Goal: Information Seeking & Learning: Learn about a topic

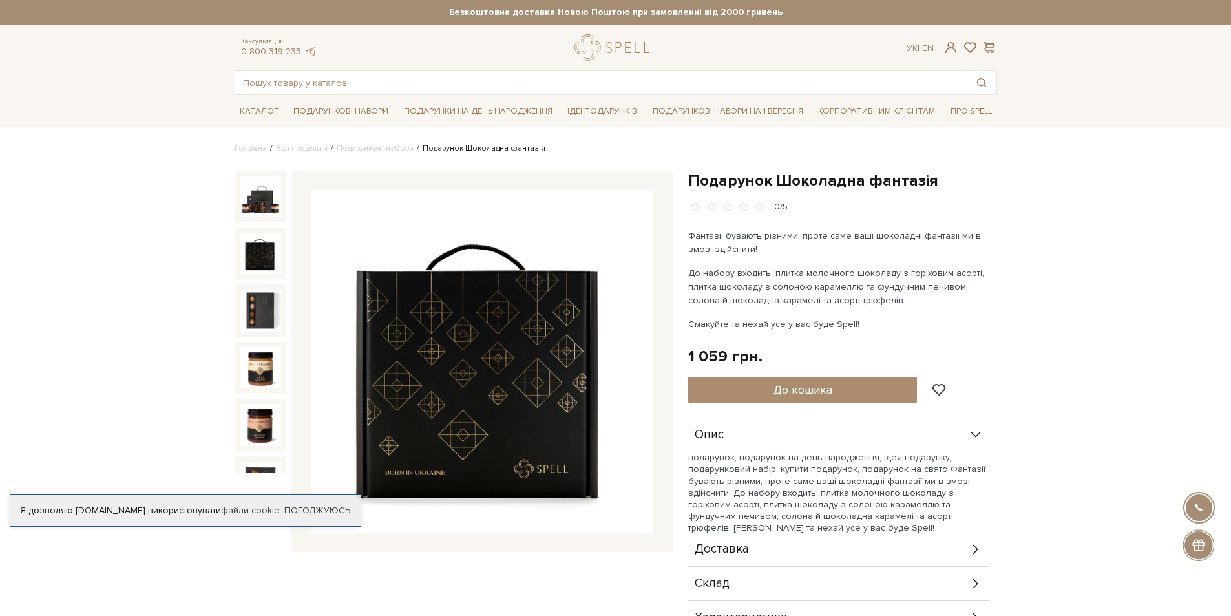
click at [245, 247] on img at bounding box center [260, 253] width 41 height 41
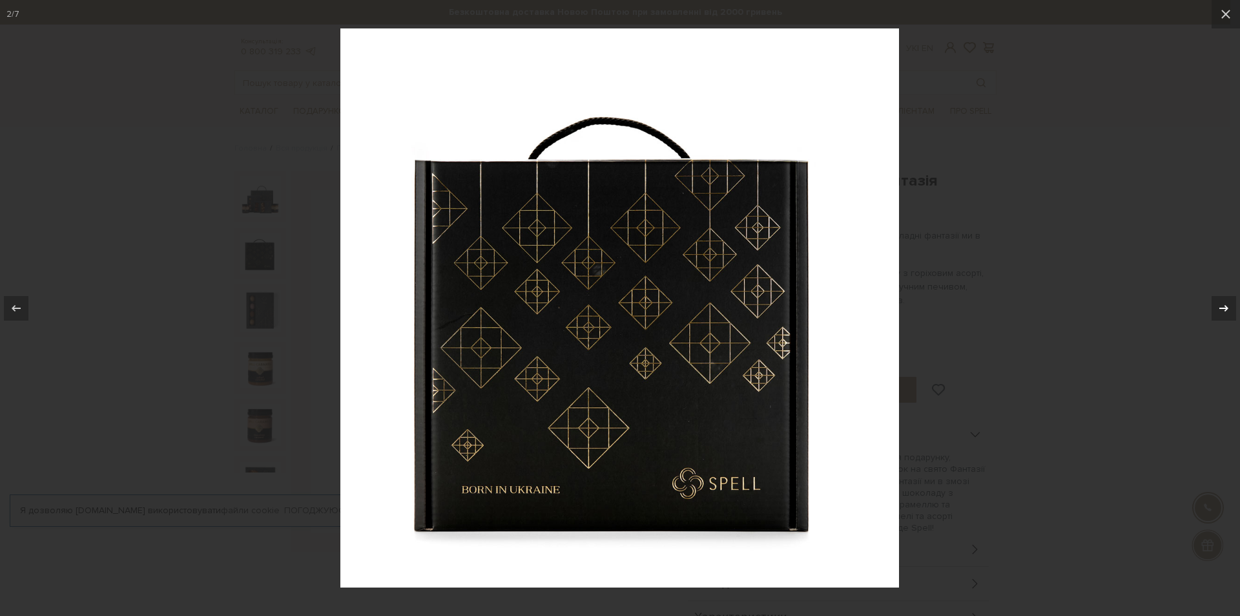
click at [1230, 306] on div at bounding box center [1224, 308] width 25 height 25
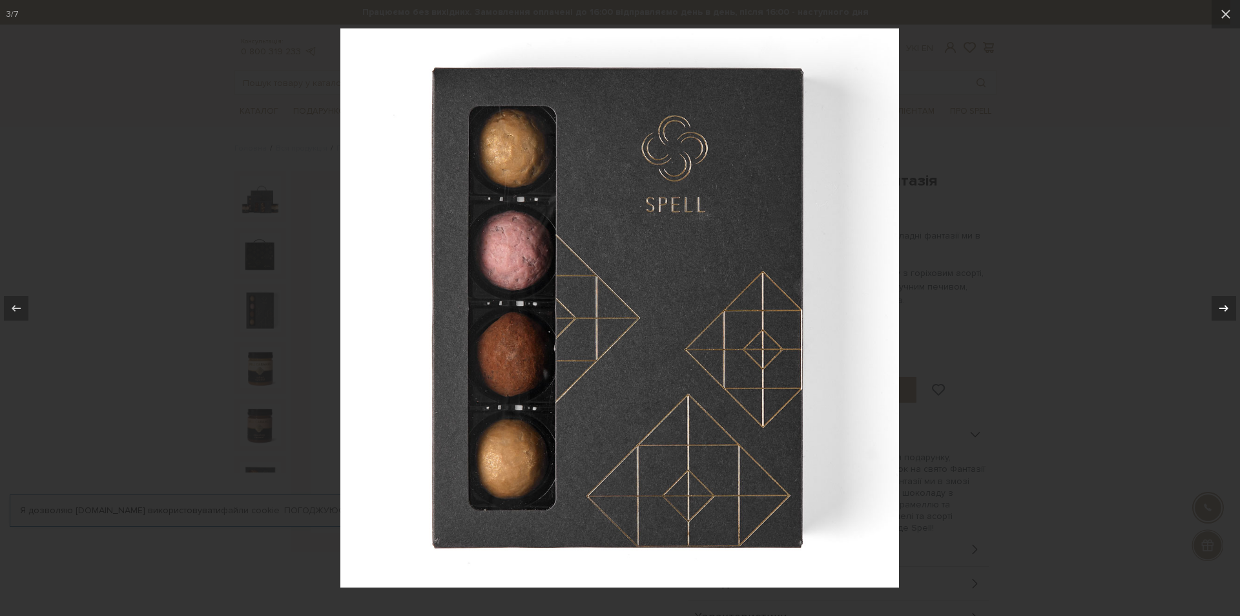
click at [1230, 306] on div at bounding box center [1224, 308] width 25 height 25
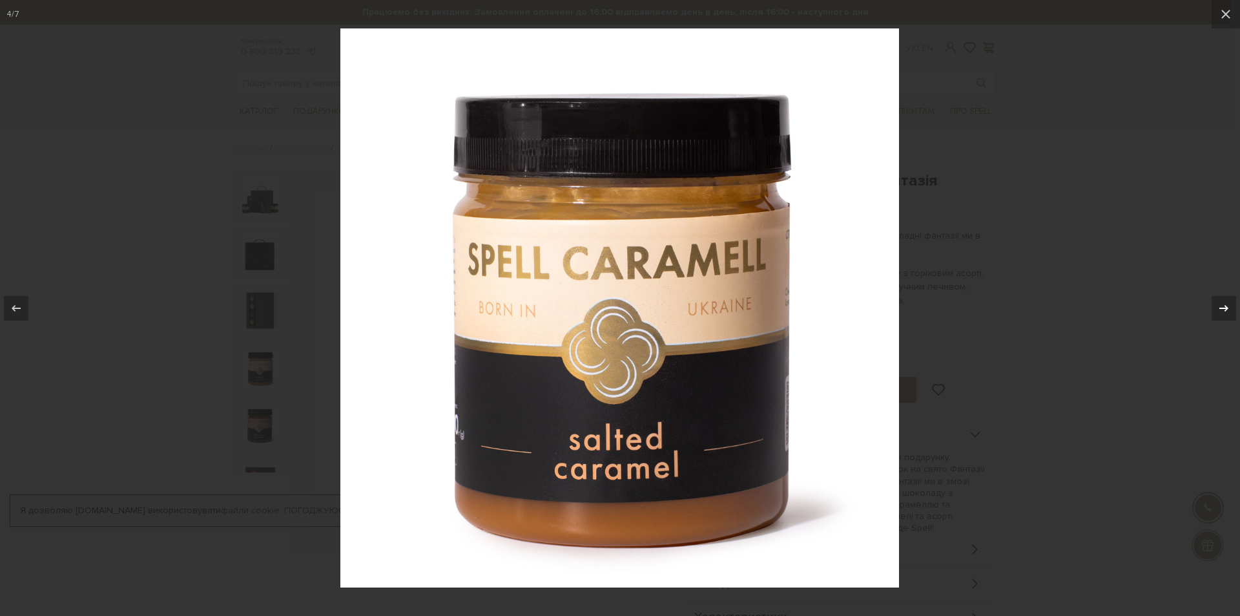
click at [1230, 306] on div at bounding box center [1224, 308] width 25 height 25
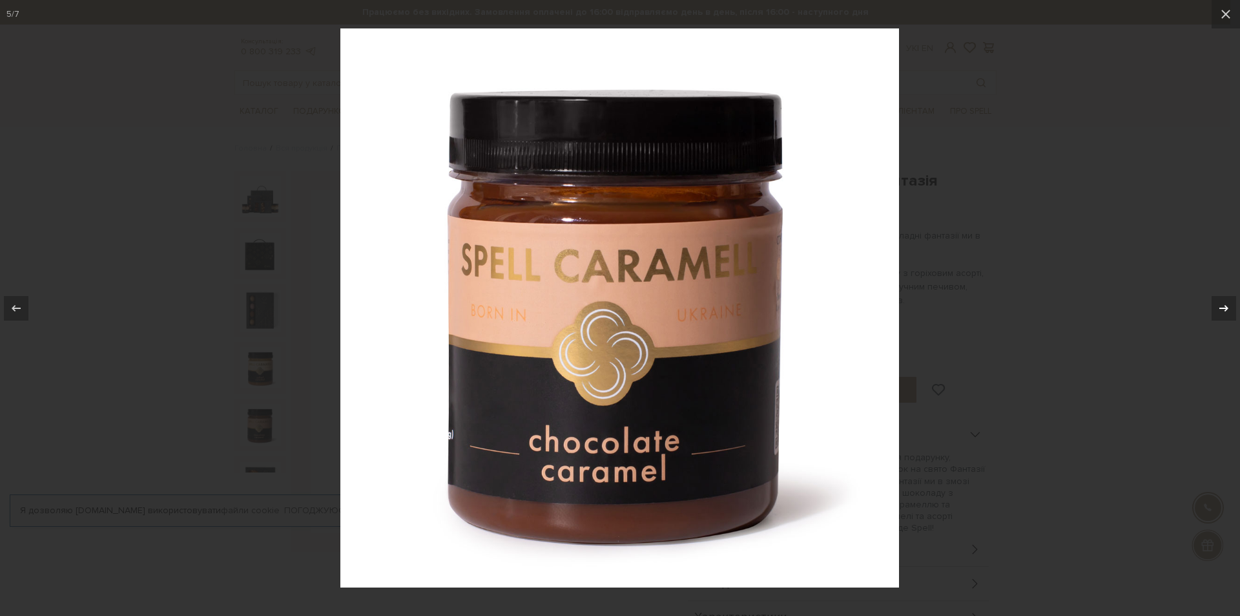
click at [1230, 306] on div at bounding box center [1224, 308] width 25 height 25
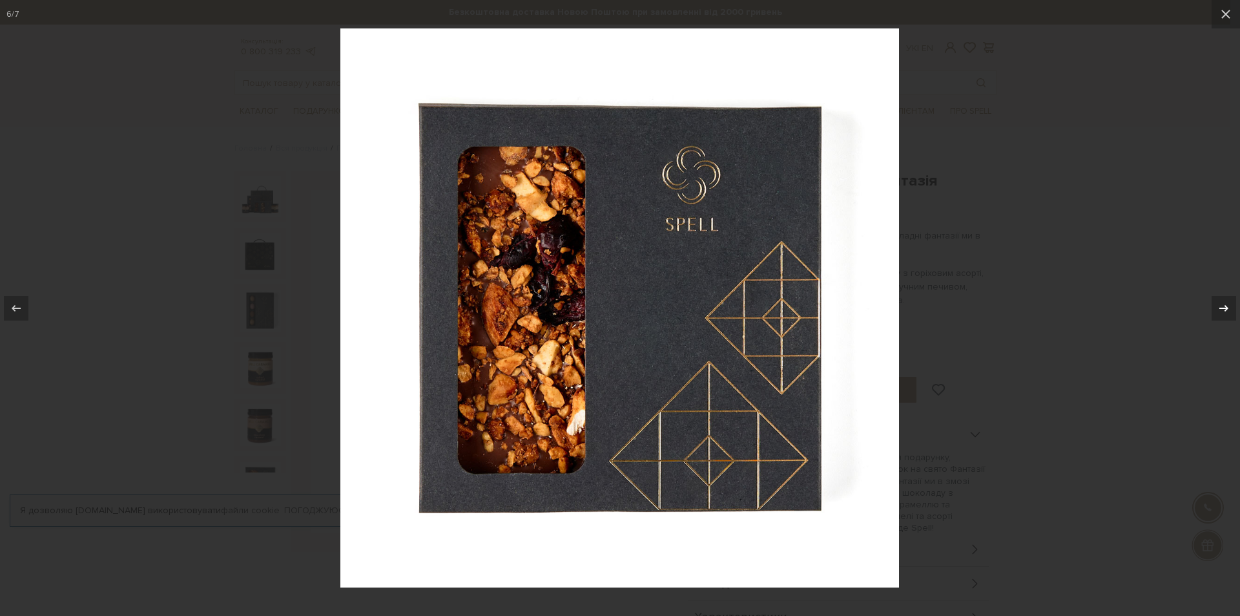
click at [1230, 306] on div at bounding box center [1224, 308] width 25 height 25
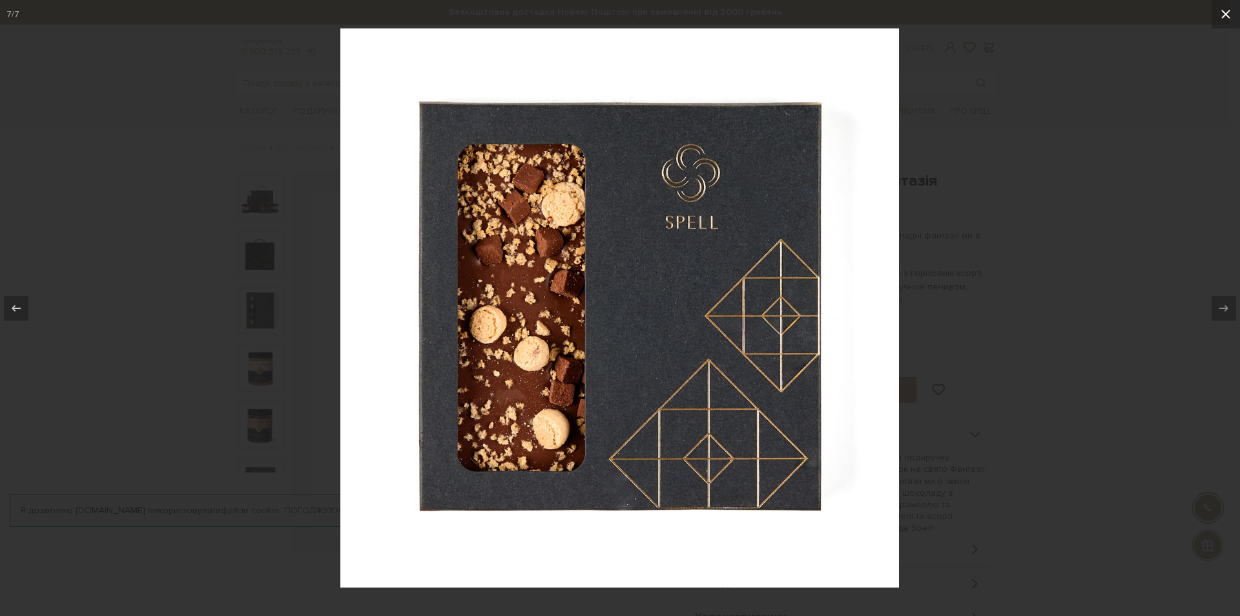
click at [1229, 14] on icon at bounding box center [1226, 14] width 16 height 16
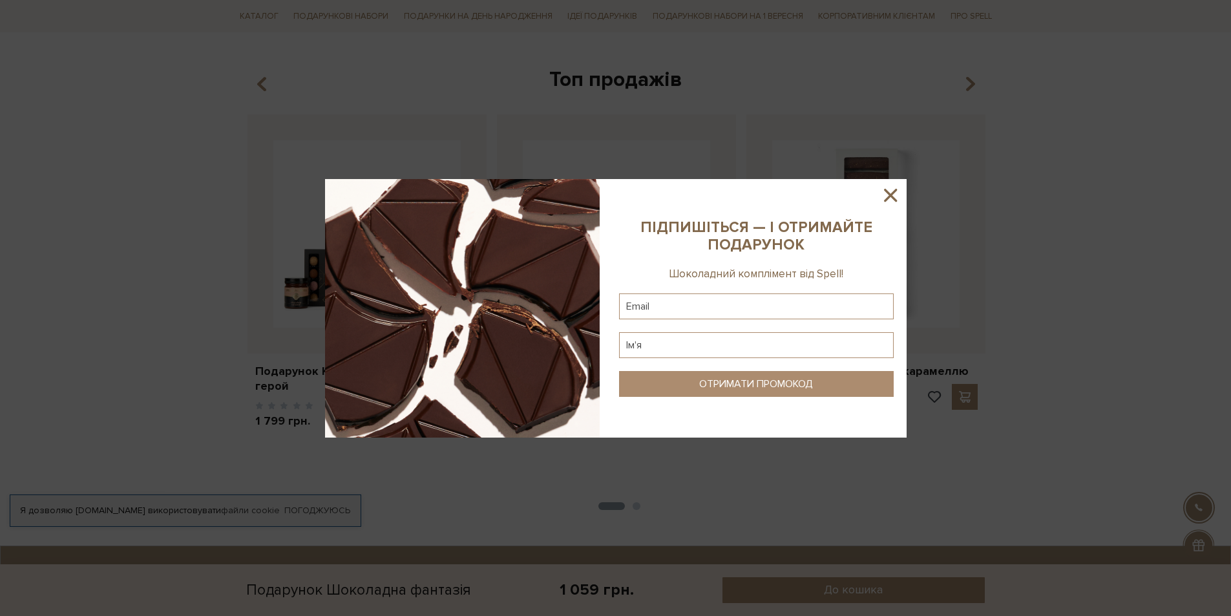
scroll to position [711, 0]
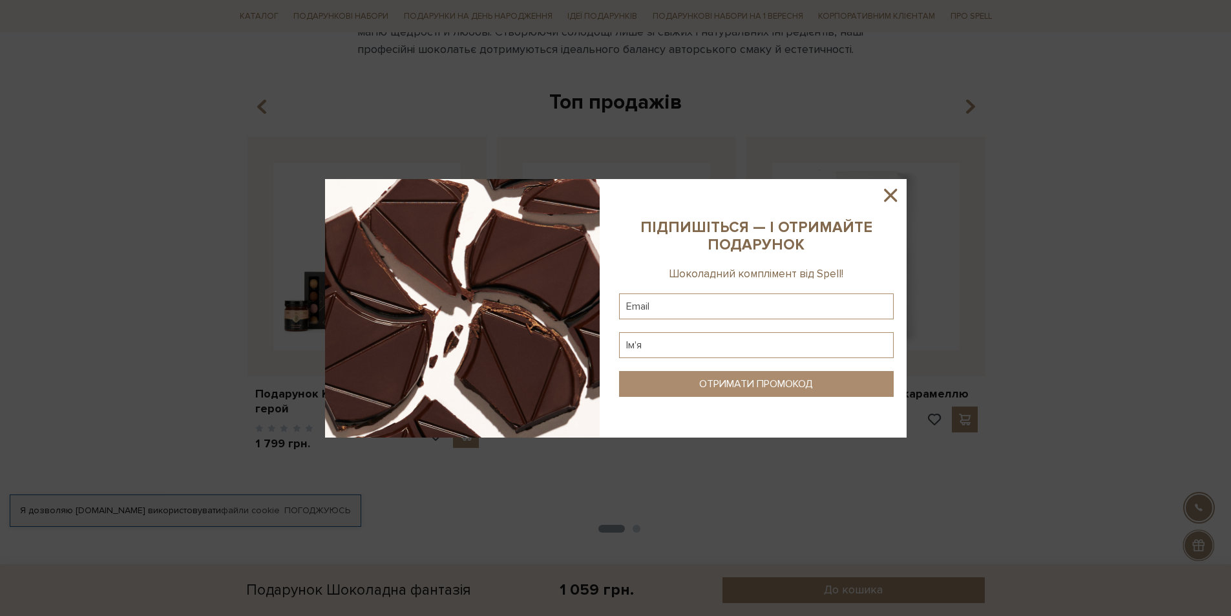
click at [897, 191] on icon at bounding box center [890, 195] width 22 height 22
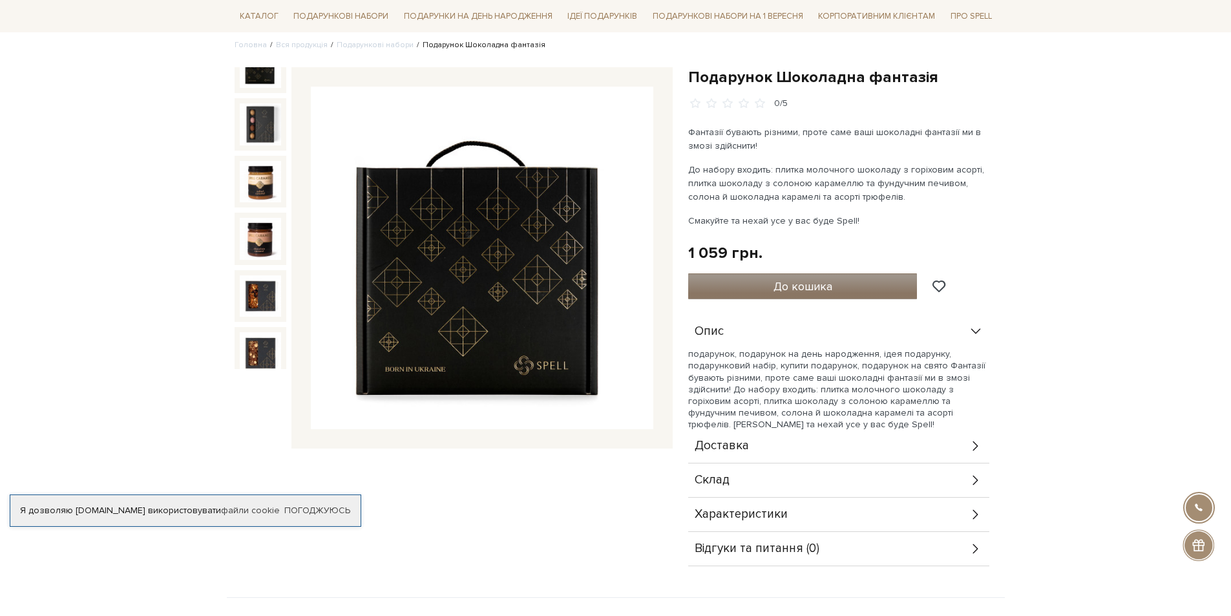
scroll to position [0, 0]
